Goal: Answer question/provide support

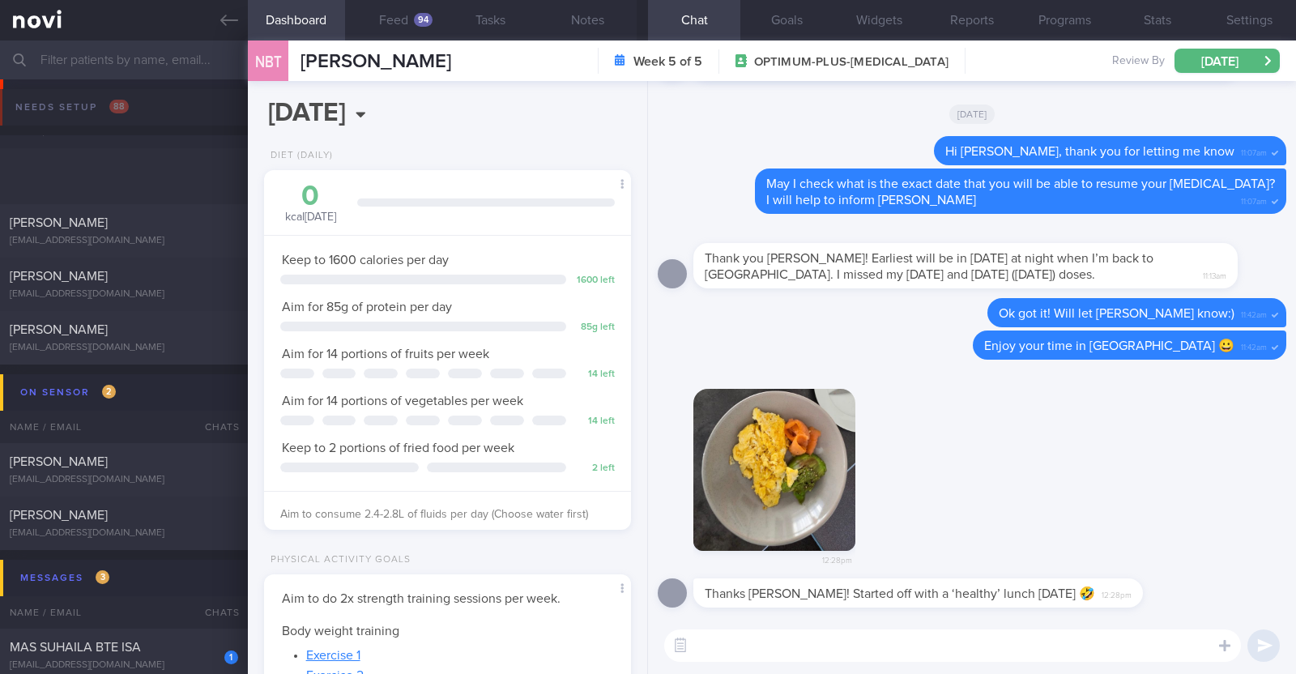
select select "7"
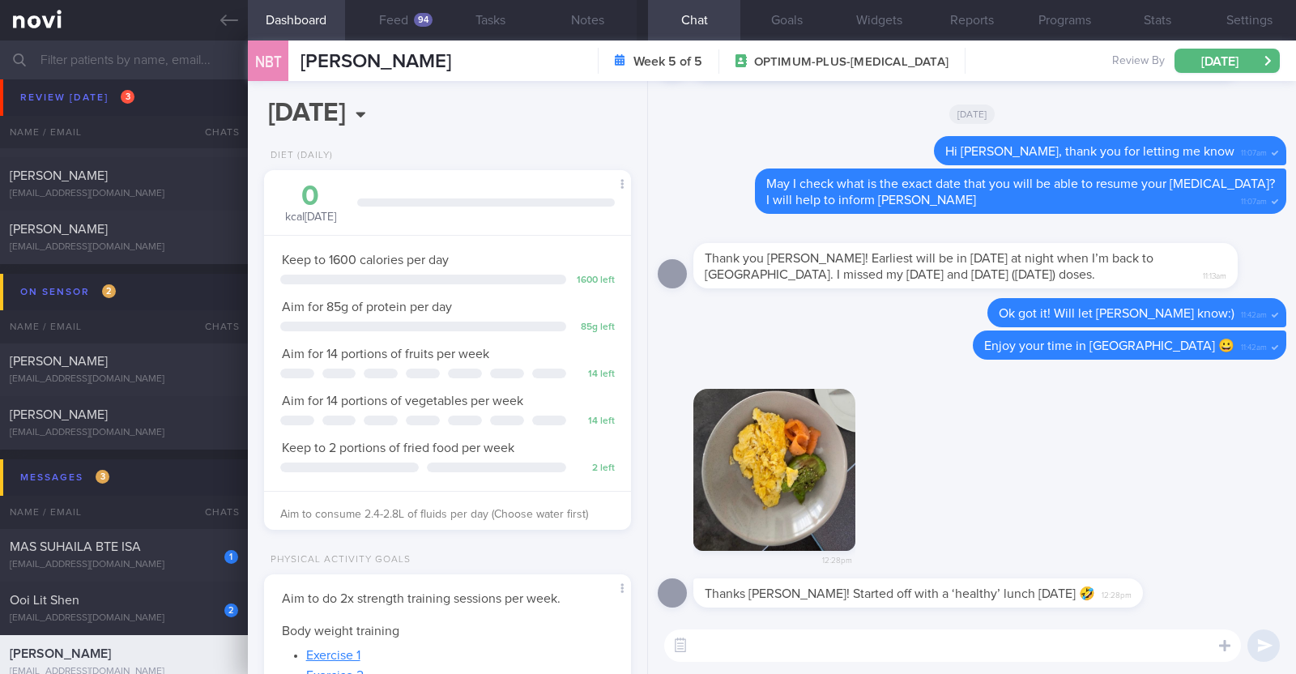
click at [916, 642] on textarea at bounding box center [952, 645] width 577 height 32
type textarea "Great job! Lots of protein and some healthy fats :)"
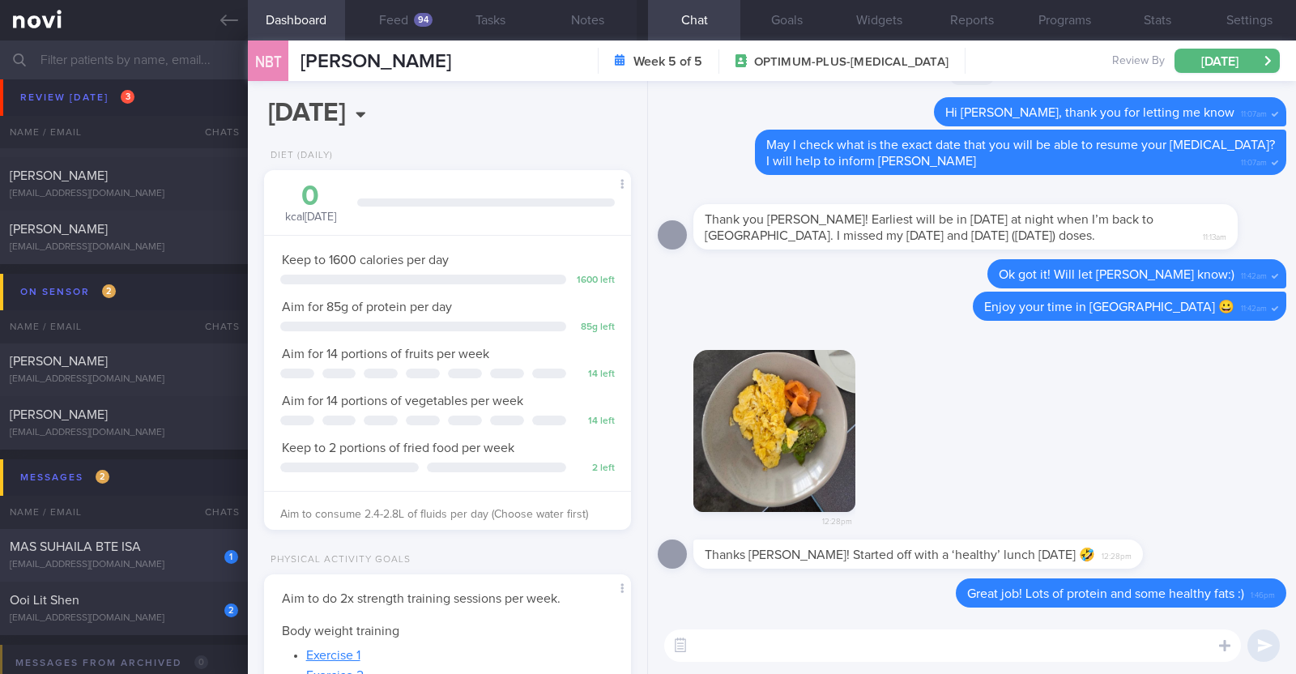
click at [203, 548] on div "1" at bounding box center [221, 551] width 36 height 25
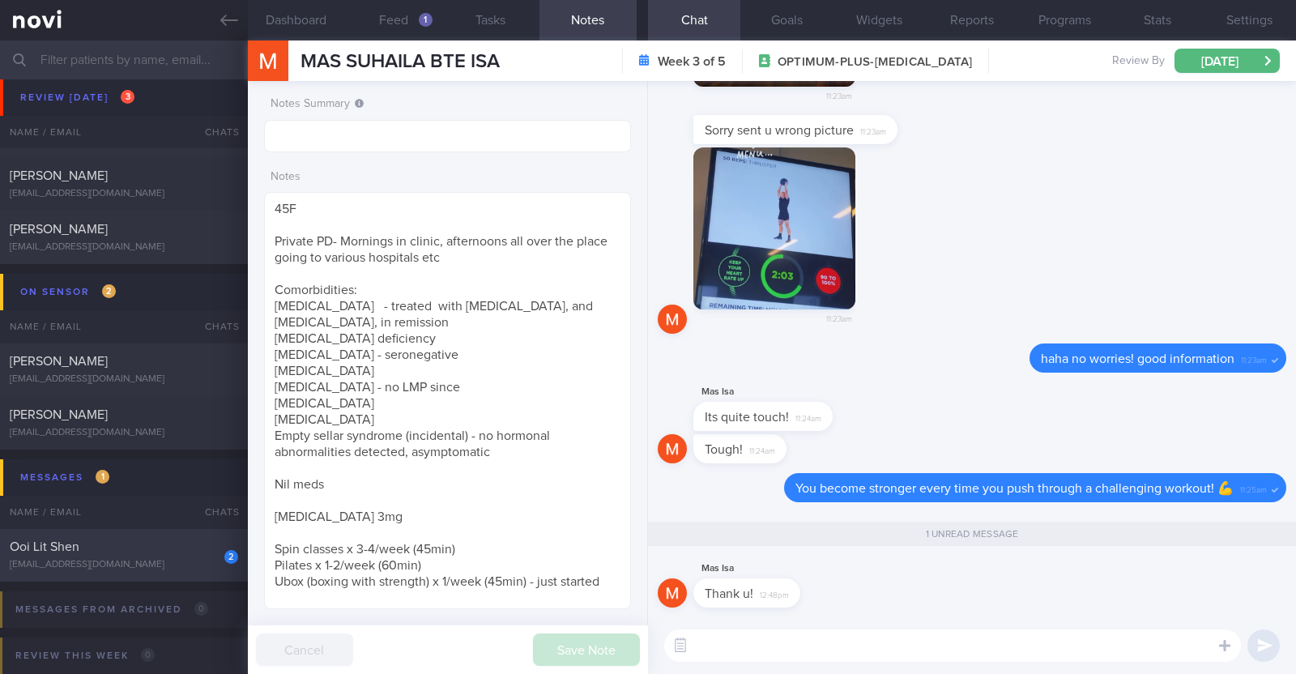
click at [130, 556] on div "2 Ooi Lit Shen [EMAIL_ADDRESS][DOMAIN_NAME]" at bounding box center [124, 555] width 248 height 32
type textarea "22M Nil PMHx/ meds Running x 3/week (30 mins), strength training (upper body) x…"
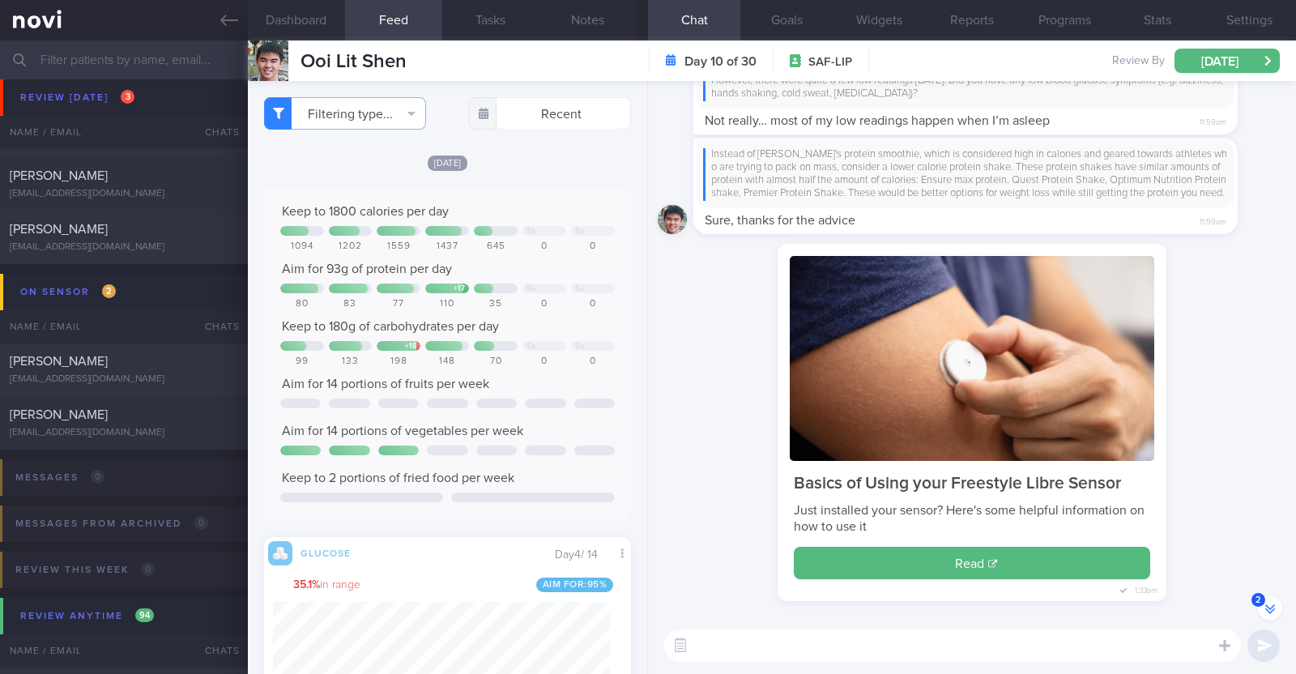
scroll to position [-202, 0]
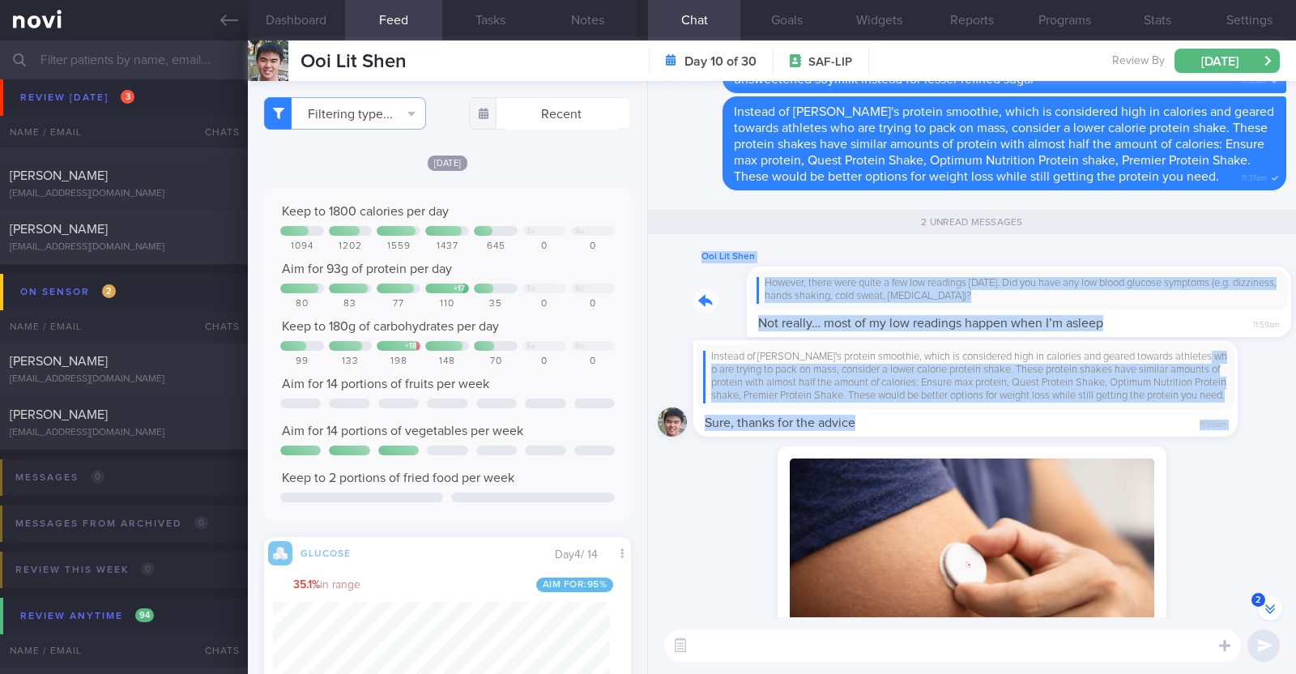
drag, startPoint x: 1182, startPoint y: 309, endPoint x: 1256, endPoint y: 330, distance: 76.4
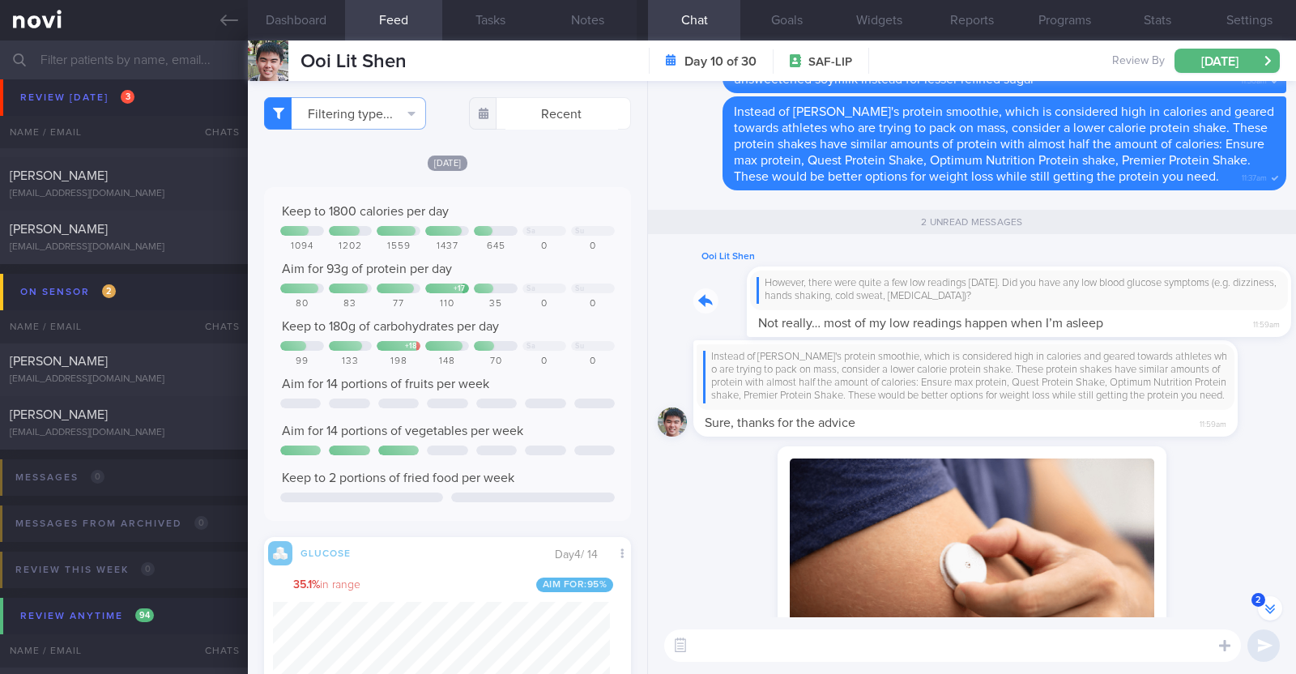
scroll to position [-240, 0]
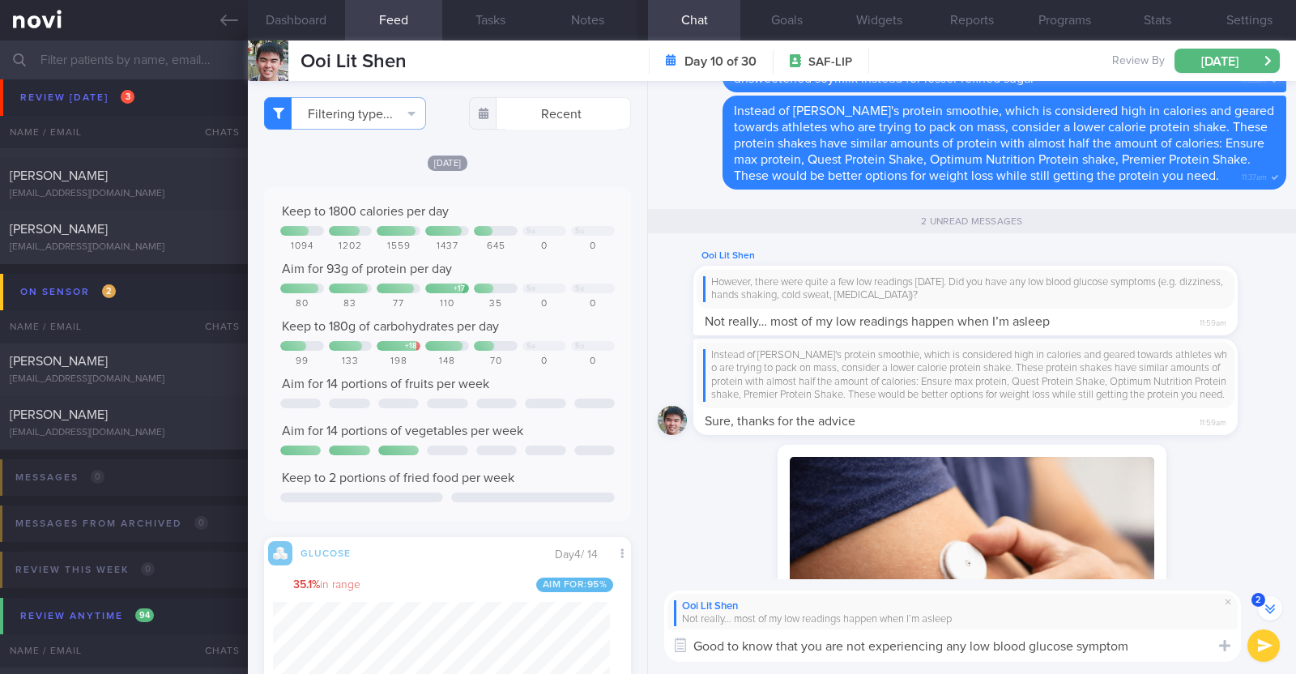
type textarea "Good to know that you are not experiencing any low blood glucose symptoms"
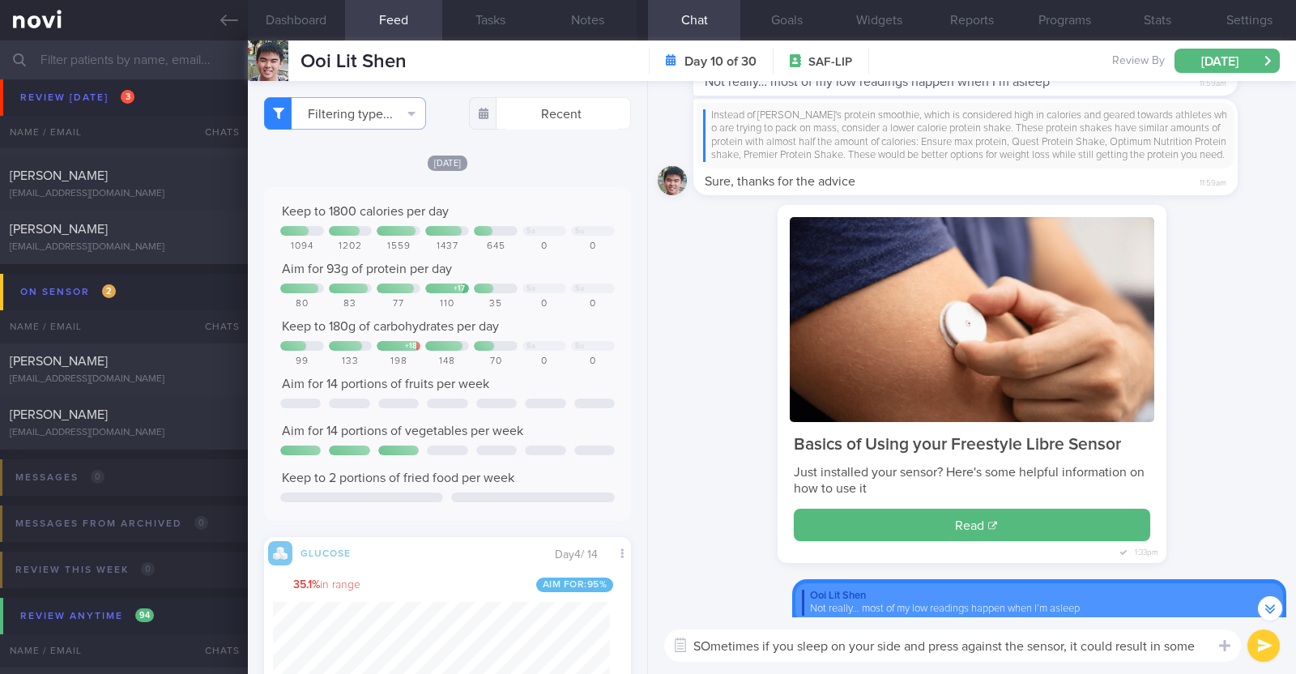
scroll to position [-57, 0]
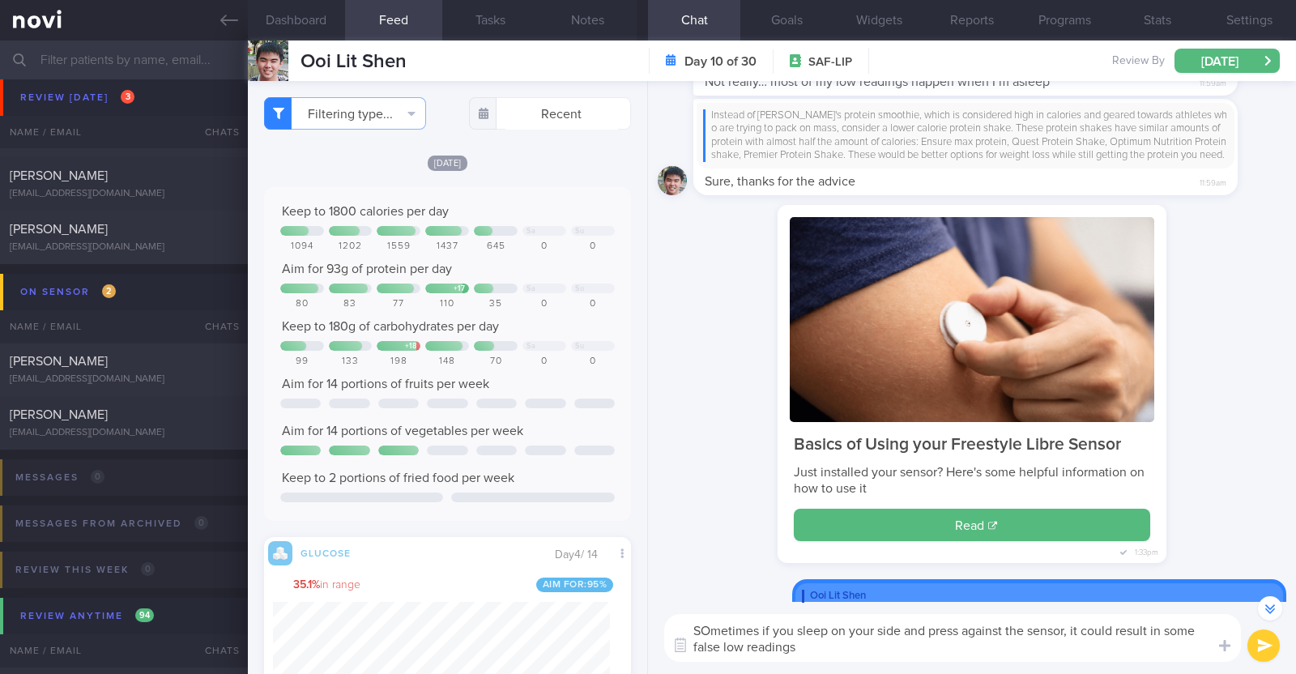
click at [711, 626] on textarea "SOmetimes if you sleep on your side and press against the sensor, it could resu…" at bounding box center [952, 638] width 577 height 48
type textarea "Sometimes if you sleep on your side and press against the sensor, it could resu…"
click at [817, 642] on textarea "Sometimes if you sleep on your side and press against the sensor, it could resu…" at bounding box center [952, 638] width 577 height 48
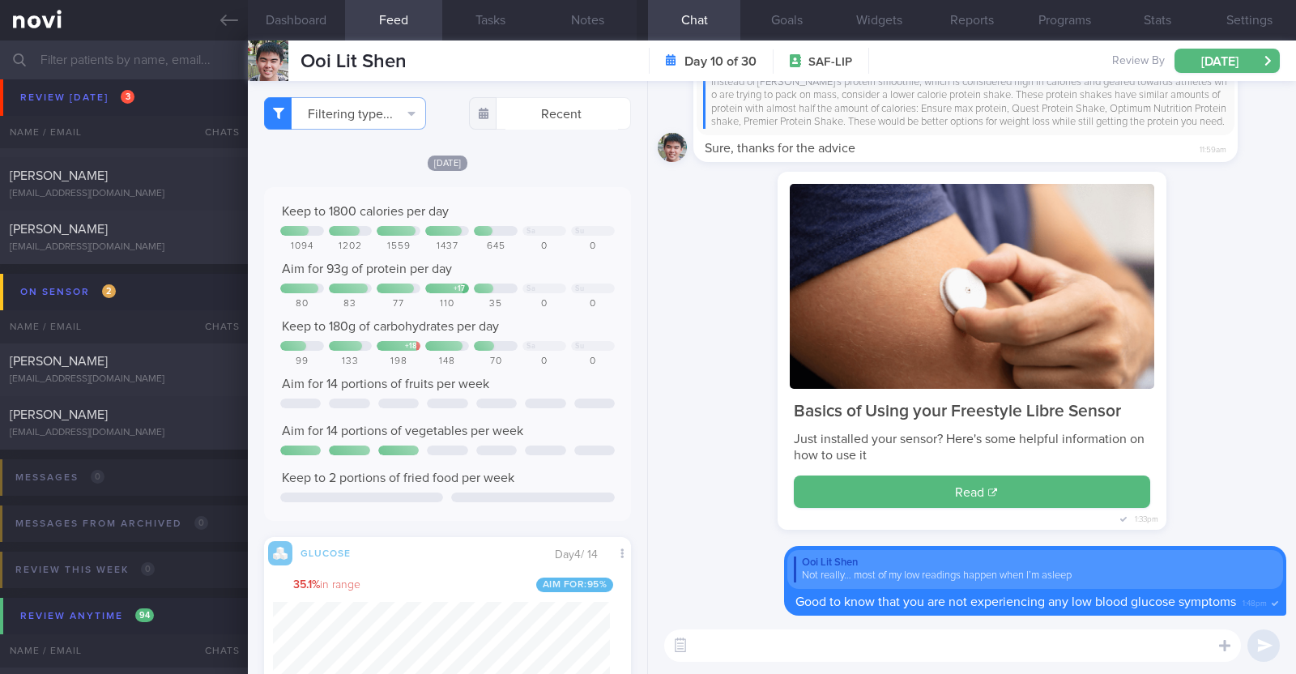
scroll to position [0, 0]
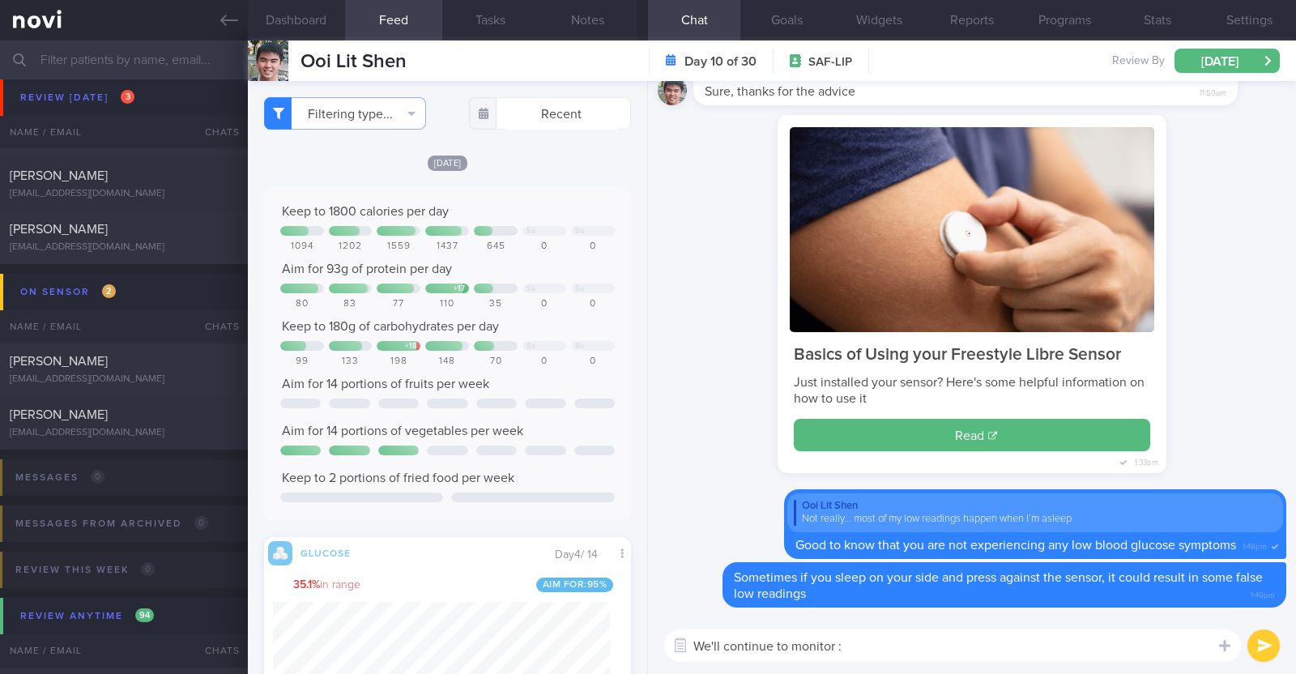
type textarea "We'll continue to monitor :)"
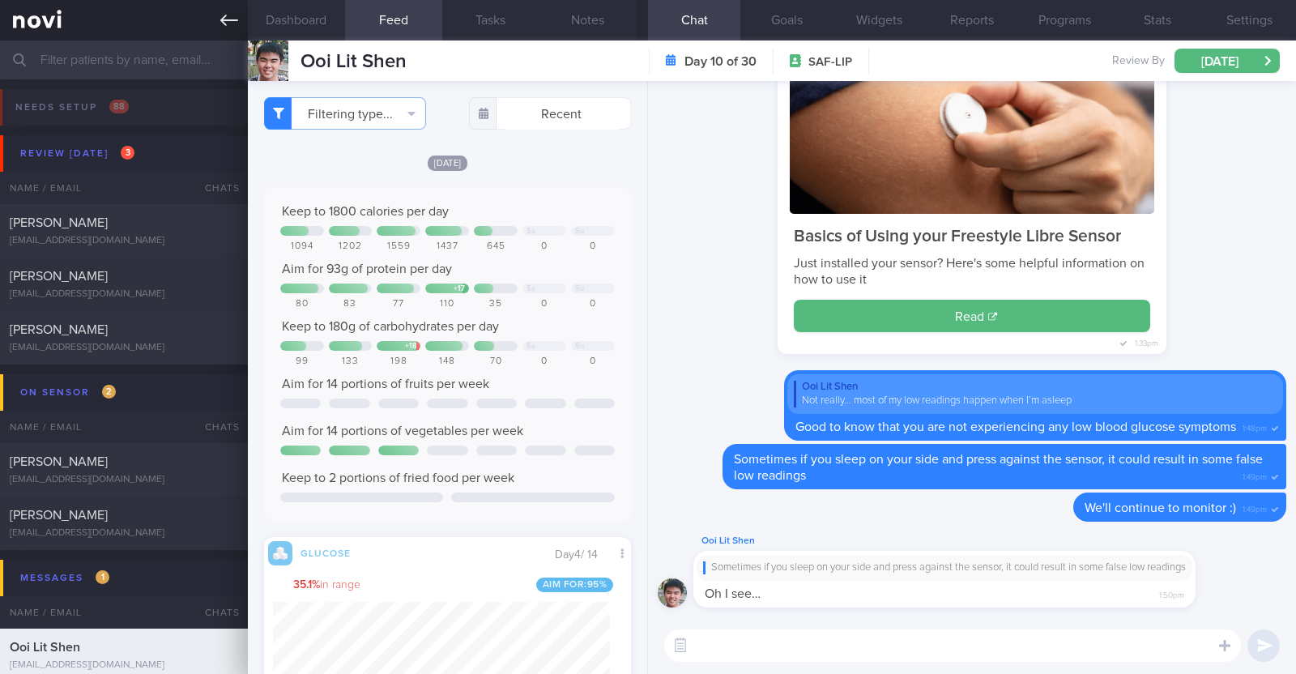
click at [230, 15] on icon at bounding box center [229, 20] width 18 height 18
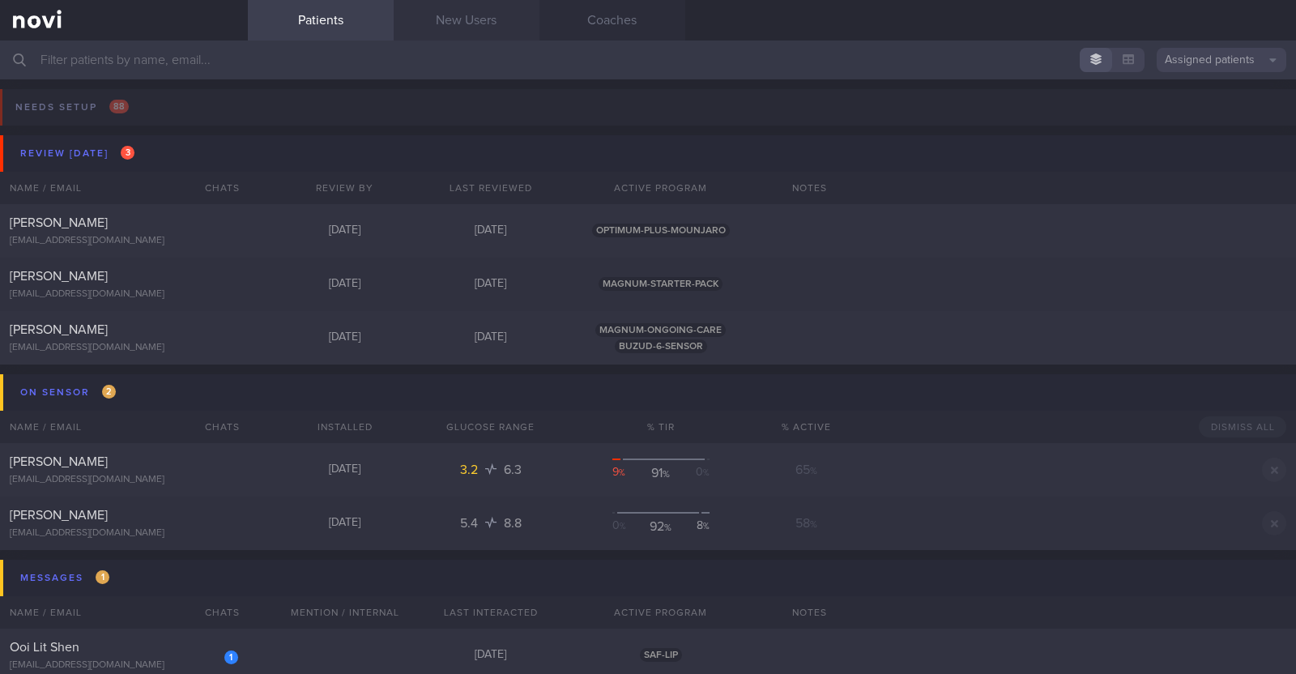
click at [474, 10] on link "New Users" at bounding box center [467, 20] width 146 height 41
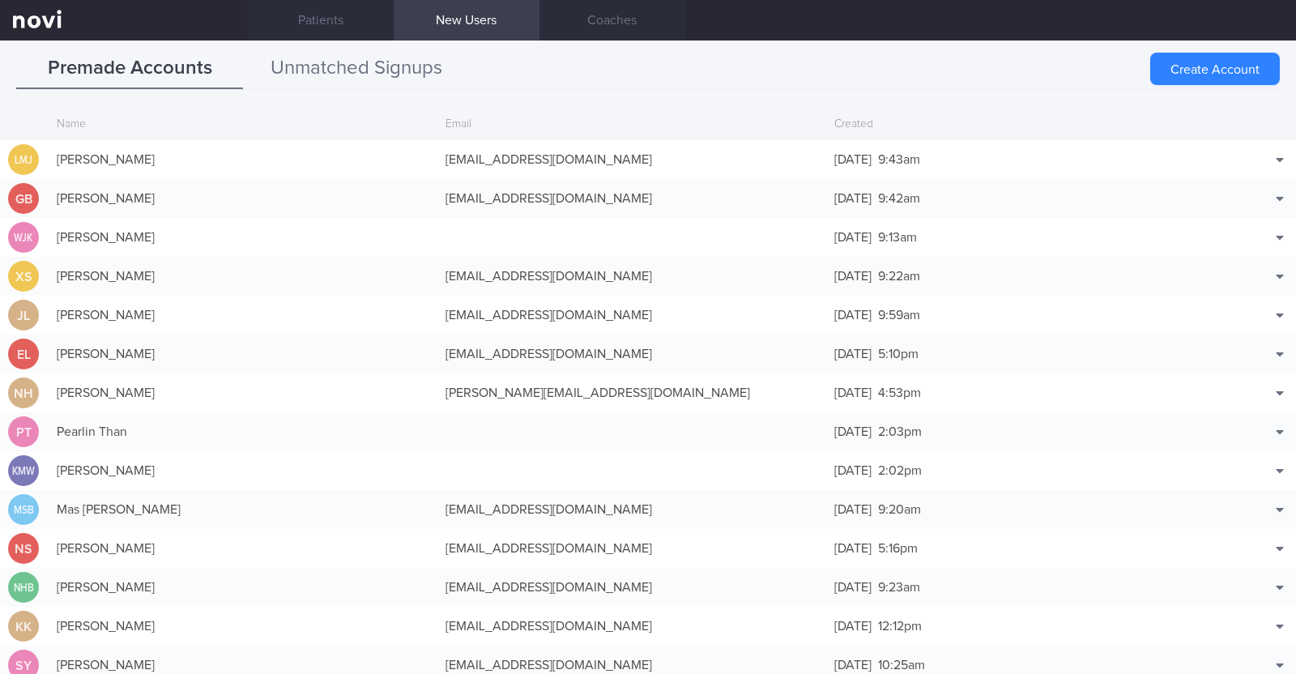
click at [423, 58] on button "Unmatched Signups" at bounding box center [356, 69] width 227 height 41
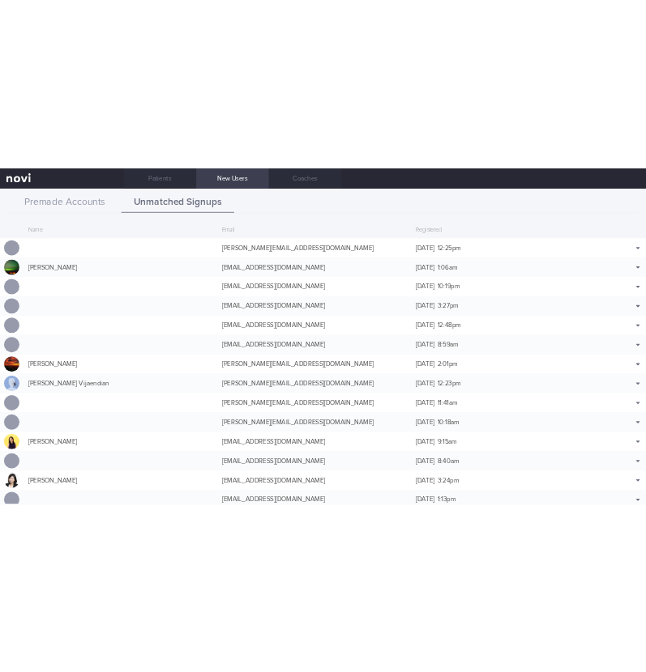
scroll to position [39, 0]
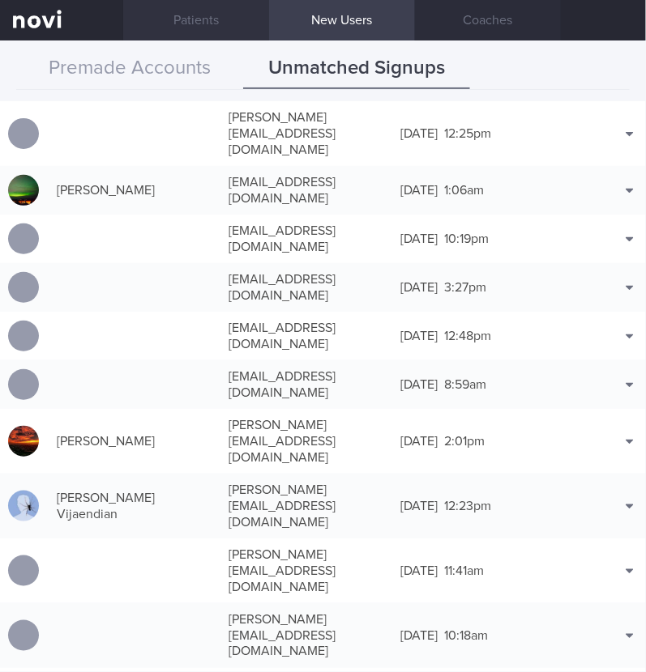
click at [208, 21] on link "Patients" at bounding box center [196, 20] width 146 height 41
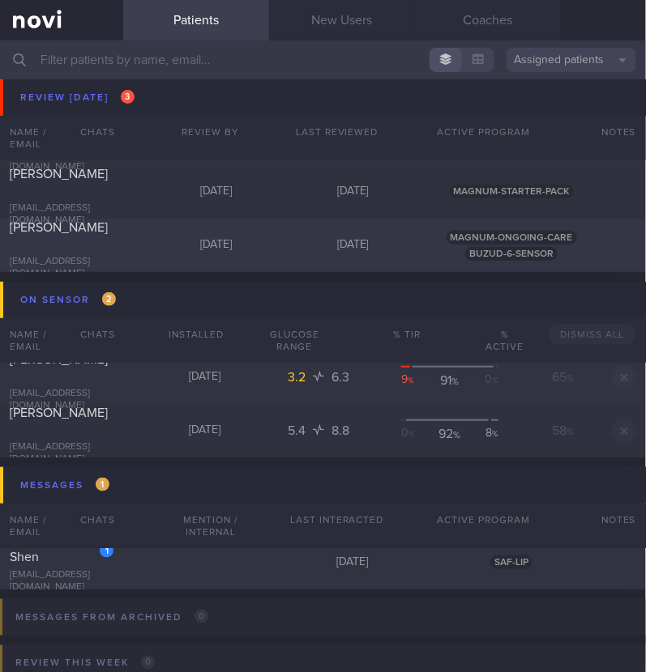
scroll to position [304, 0]
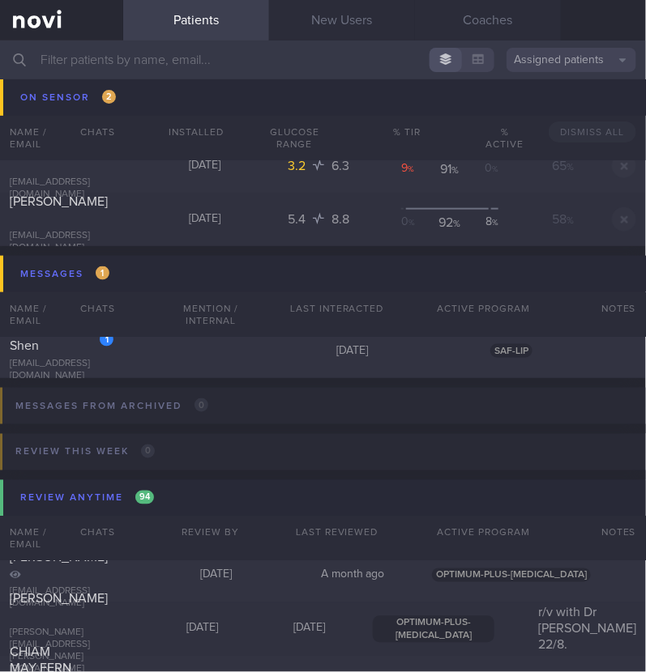
click at [166, 56] on input "text" at bounding box center [323, 60] width 646 height 39
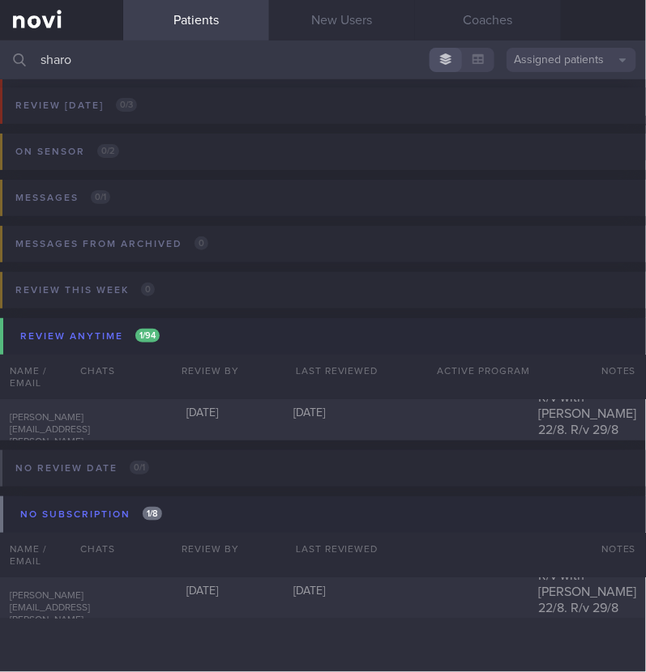
scroll to position [48, 0]
type input "[PERSON_NAME]"
click at [79, 424] on div "[PERSON_NAME] Ui Hoon [EMAIL_ADDRESS][PERSON_NAME][DOMAIN_NAME]" at bounding box center [62, 414] width 124 height 94
select select "7"
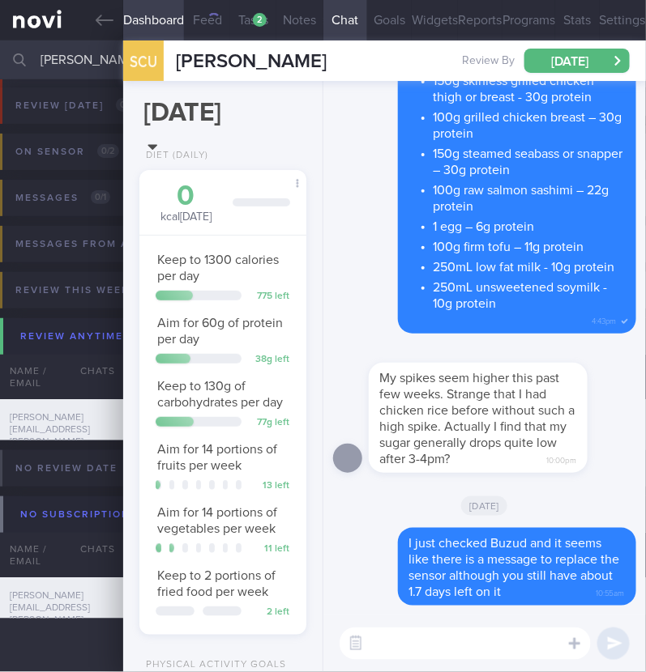
scroll to position [64, 128]
click at [513, 646] on textarea at bounding box center [464, 644] width 251 height 32
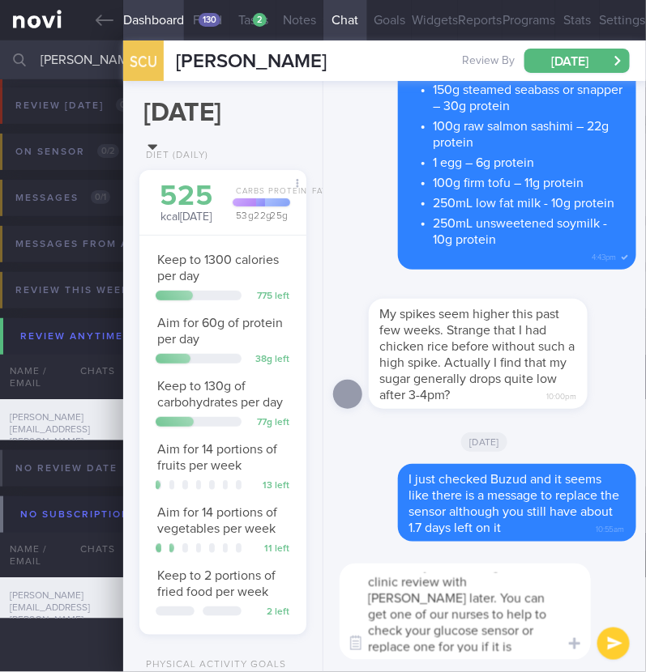
scroll to position [0, 0]
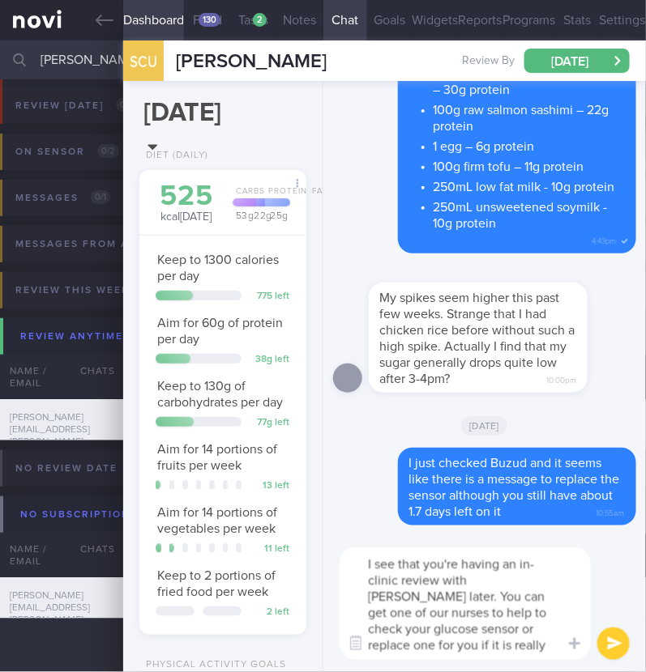
type textarea "I see that you're having an in-clinic review with [PERSON_NAME] later. You can …"
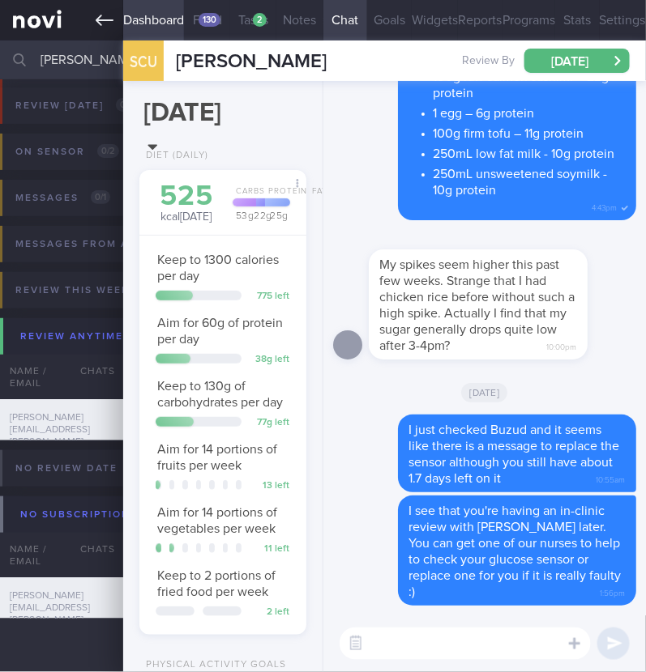
click at [117, 13] on link at bounding box center [61, 20] width 123 height 41
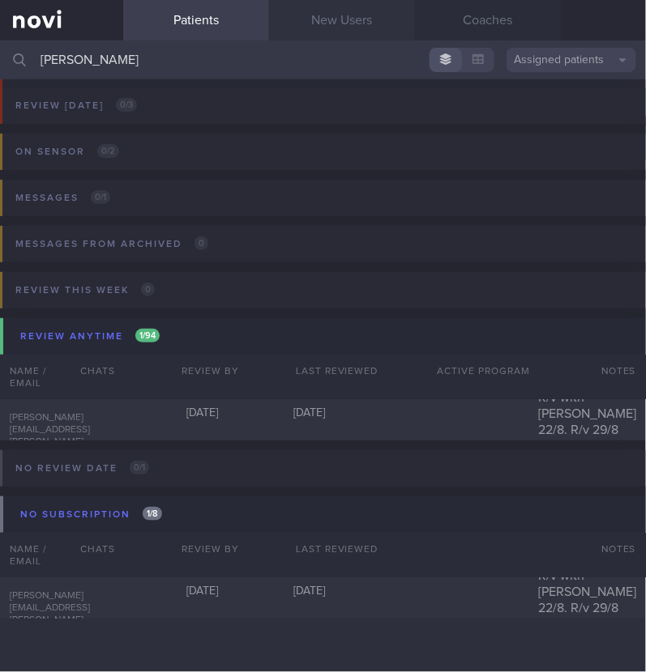
click at [304, 19] on link "New Users" at bounding box center [342, 20] width 146 height 41
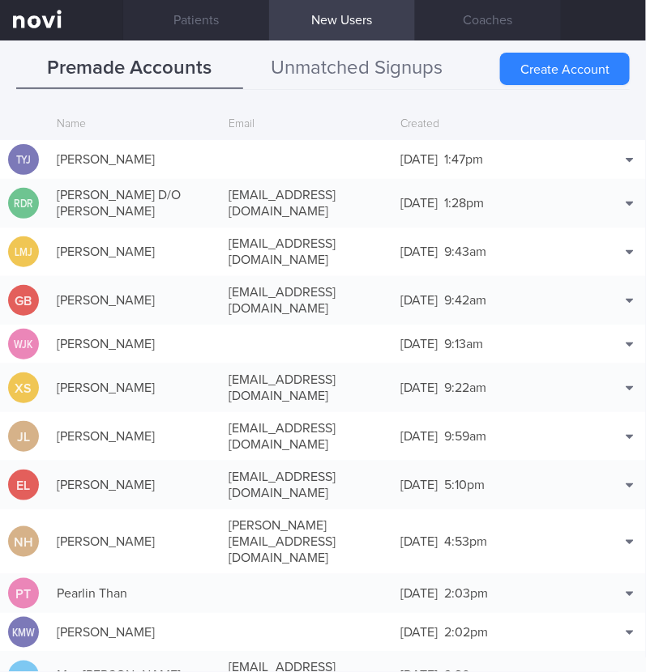
click at [307, 74] on button "Unmatched Signups" at bounding box center [356, 69] width 227 height 41
